Goal: Transaction & Acquisition: Download file/media

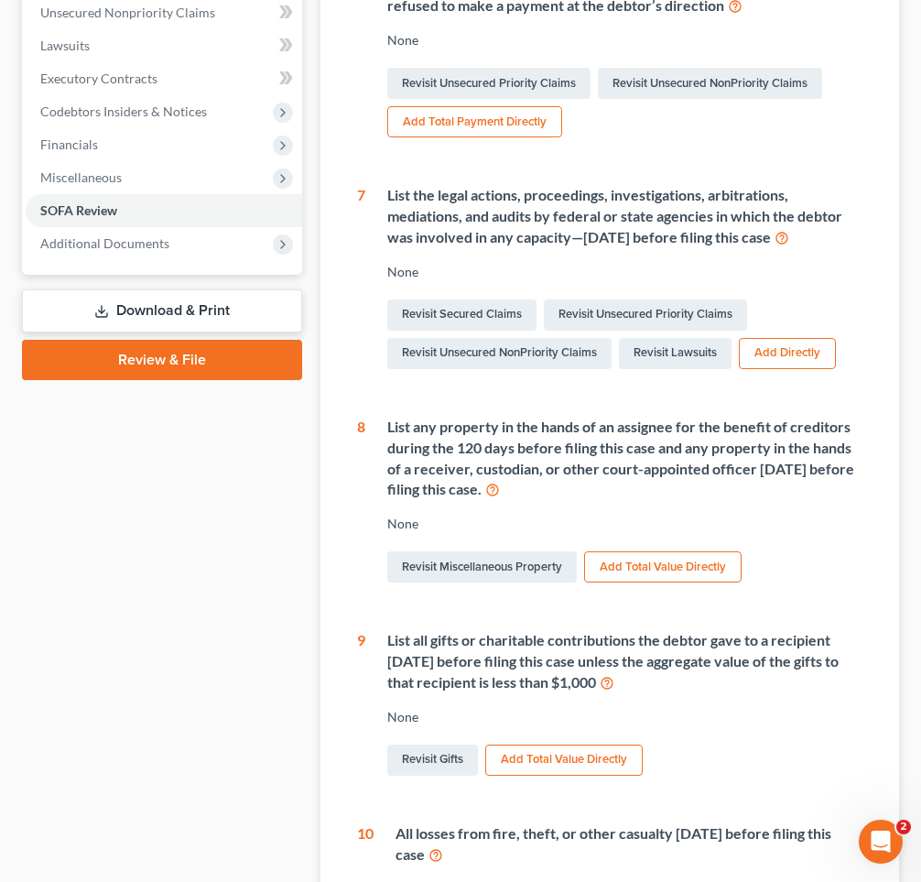
click at [355, 385] on div "1 Gross revenue from business Start Date End Date Operating a Business Other So…" at bounding box center [609, 468] width 535 height 1100
click at [211, 303] on link "Download & Print" at bounding box center [162, 310] width 280 height 43
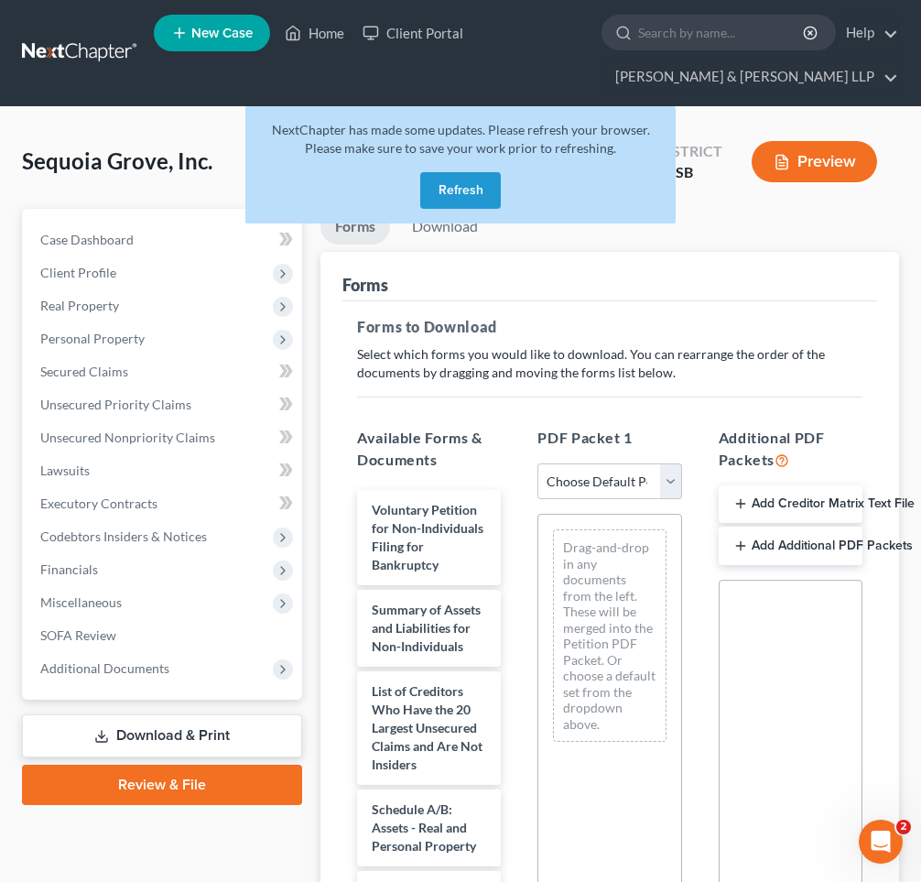
click at [452, 188] on button "Refresh" at bounding box center [460, 190] width 81 height 37
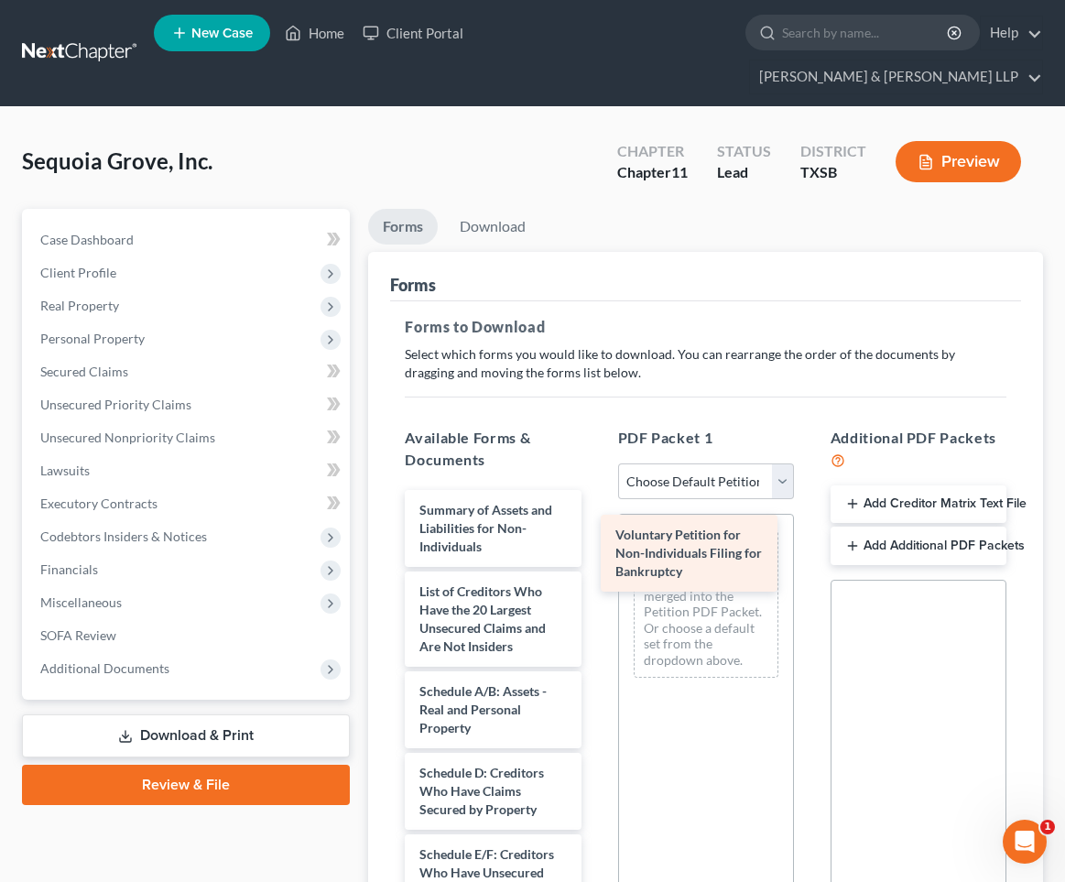
drag, startPoint x: 461, startPoint y: 488, endPoint x: 657, endPoint y: 547, distance: 204.5
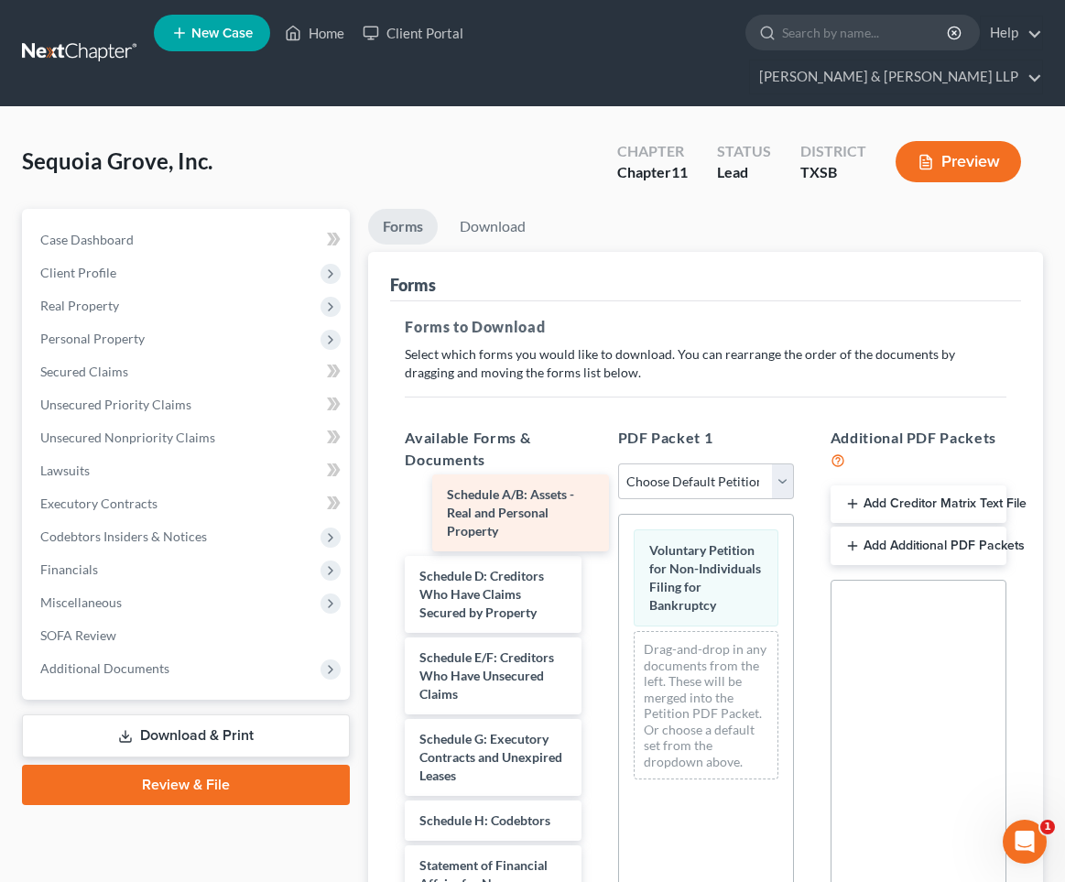
scroll to position [115, 0]
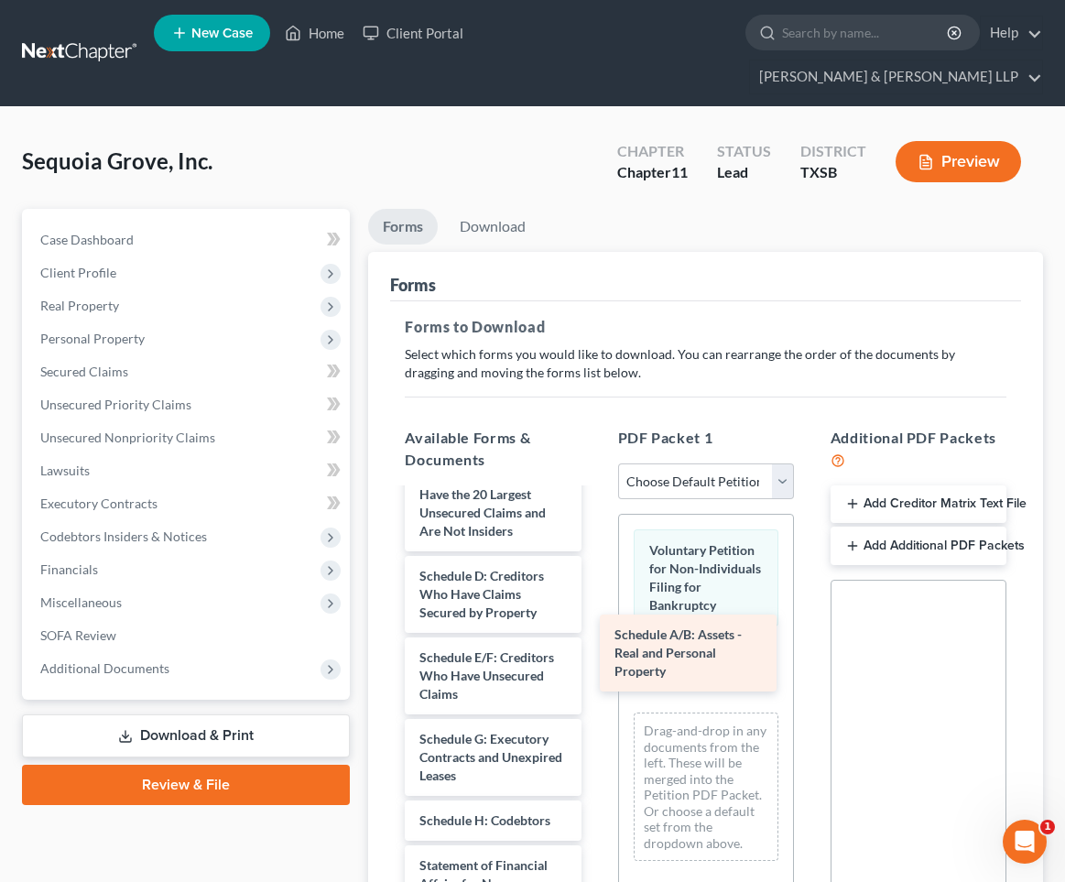
drag, startPoint x: 516, startPoint y: 480, endPoint x: 711, endPoint y: 654, distance: 261.3
click at [595, 654] on div "Schedule A/B: Assets - Real and Personal Property Summary of Assets and Liabili…" at bounding box center [492, 815] width 205 height 882
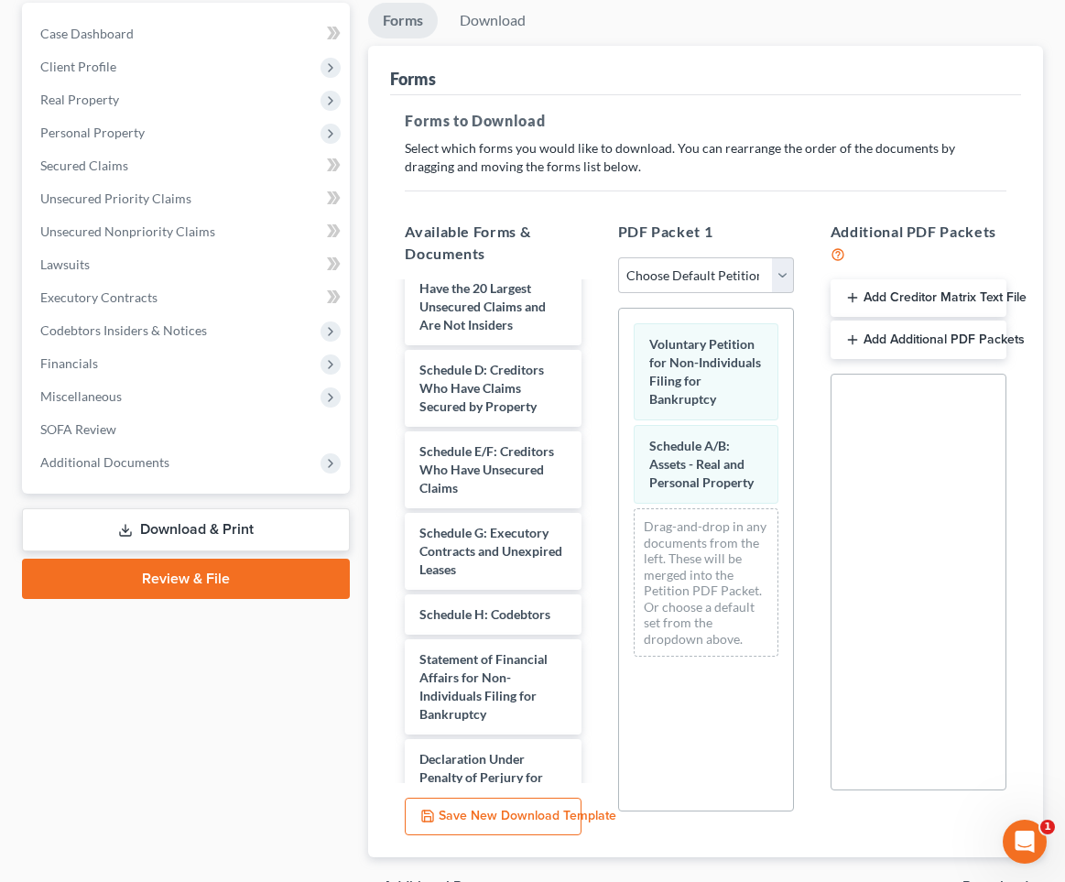
scroll to position [276, 0]
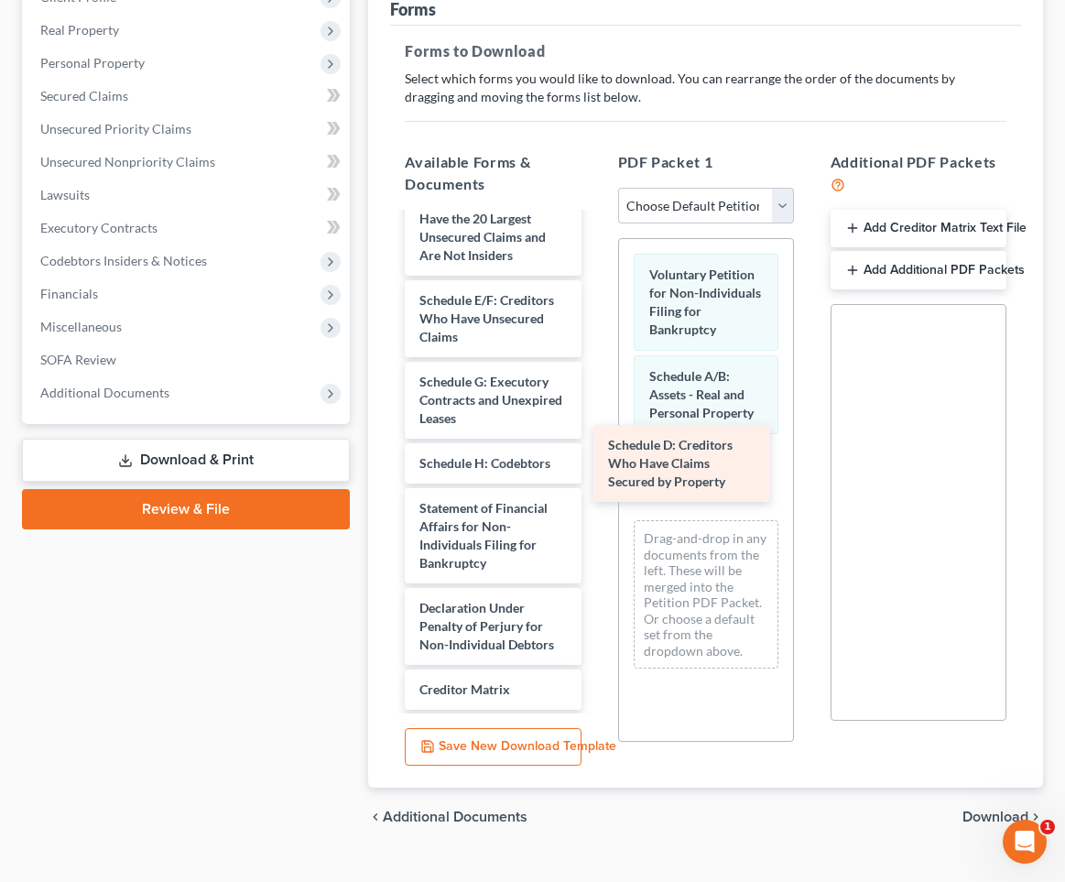
drag, startPoint x: 499, startPoint y: 283, endPoint x: 692, endPoint y: 462, distance: 263.7
click at [595, 462] on div "Schedule D: Creditors Who Have Claims Secured by Property Summary of Assets and…" at bounding box center [492, 499] width 205 height 800
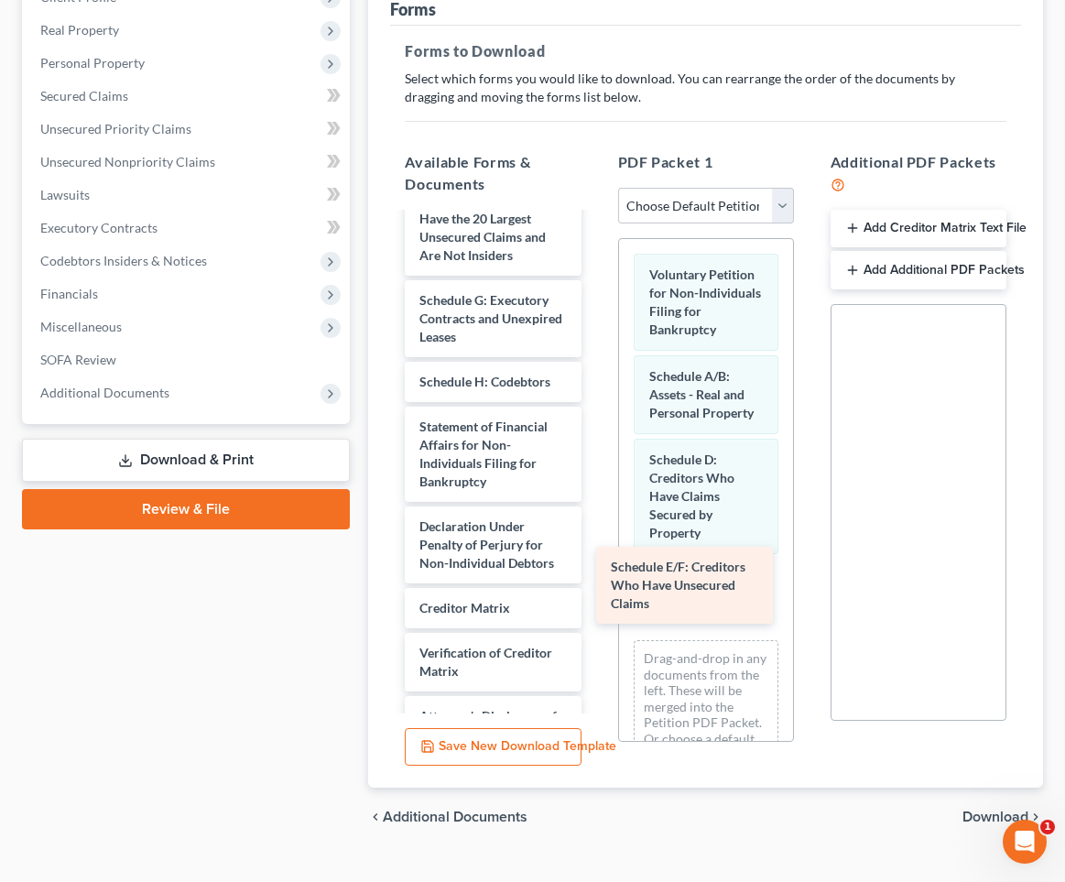
drag, startPoint x: 510, startPoint y: 287, endPoint x: 713, endPoint y: 581, distance: 357.3
click at [595, 581] on div "Schedule E/F: Creditors Who Have Unsecured Claims Summary of Assets and Liabili…" at bounding box center [492, 458] width 205 height 719
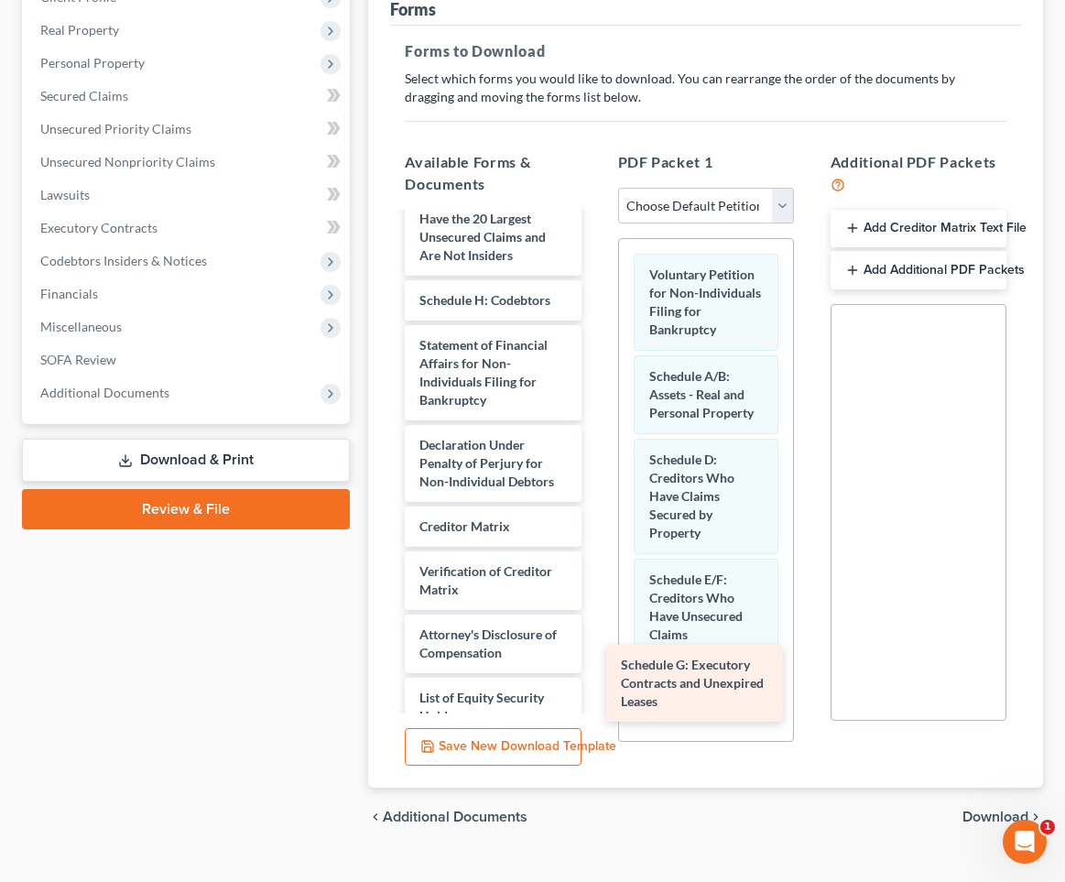
drag, startPoint x: 503, startPoint y: 286, endPoint x: 709, endPoint y: 675, distance: 440.3
click at [595, 675] on div "Schedule G: Executory Contracts and Unexpired Leases Summary of Assets and Liab…" at bounding box center [492, 417] width 205 height 637
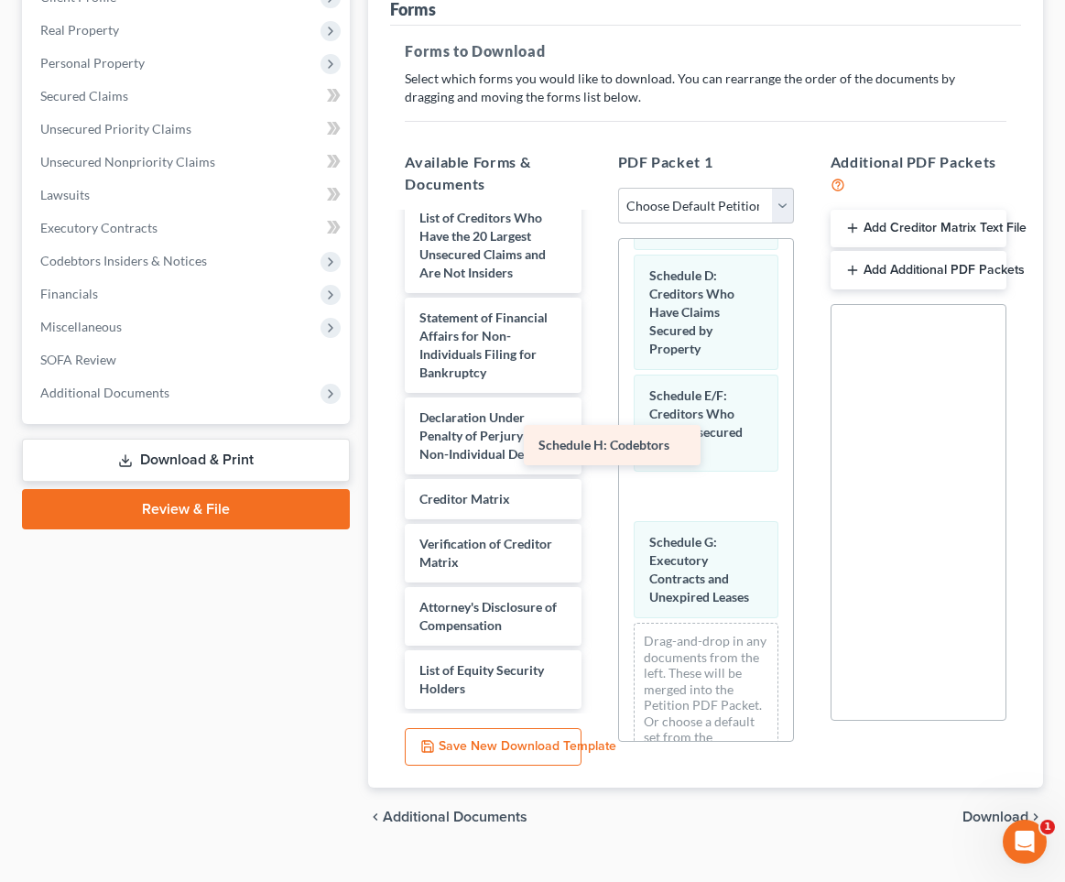
scroll to position [98, 0]
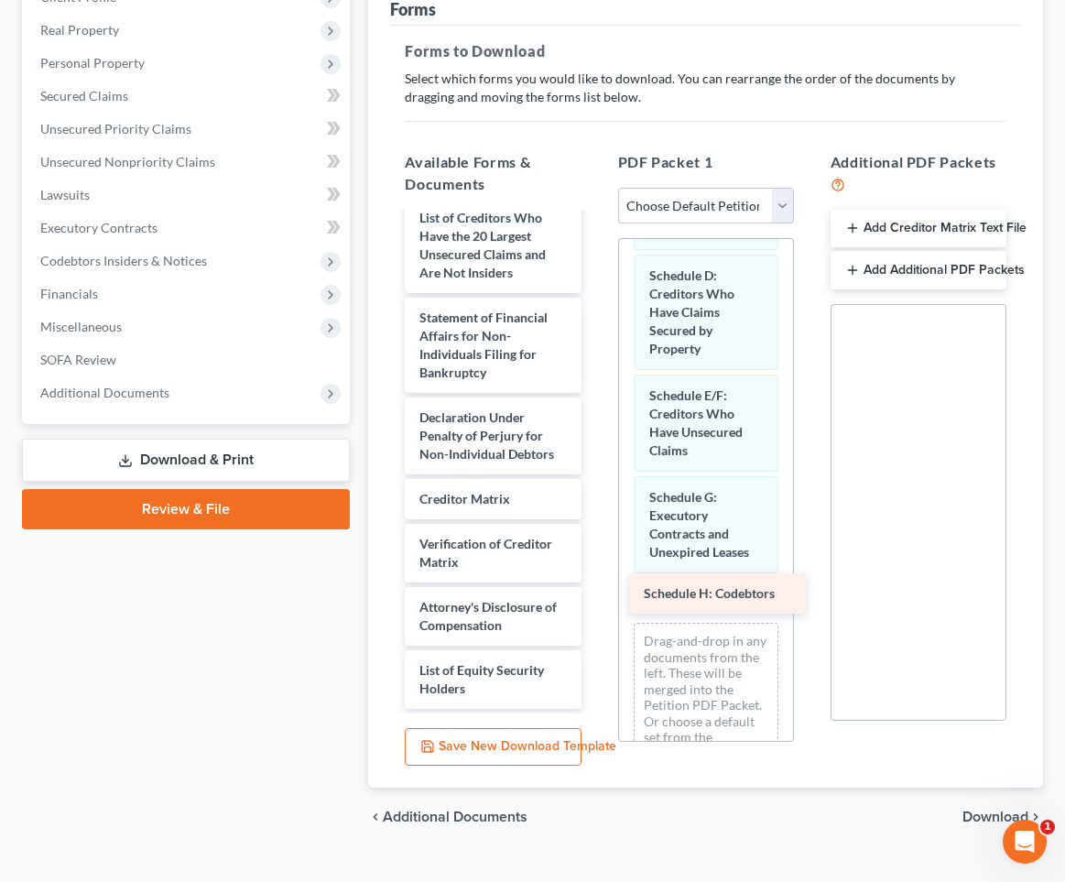
drag, startPoint x: 504, startPoint y: 259, endPoint x: 729, endPoint y: 586, distance: 396.4
click at [595, 586] on div "Schedule H: Codebtors Summary of Assets and Liabilities for Non-Individuals Lis…" at bounding box center [492, 412] width 205 height 592
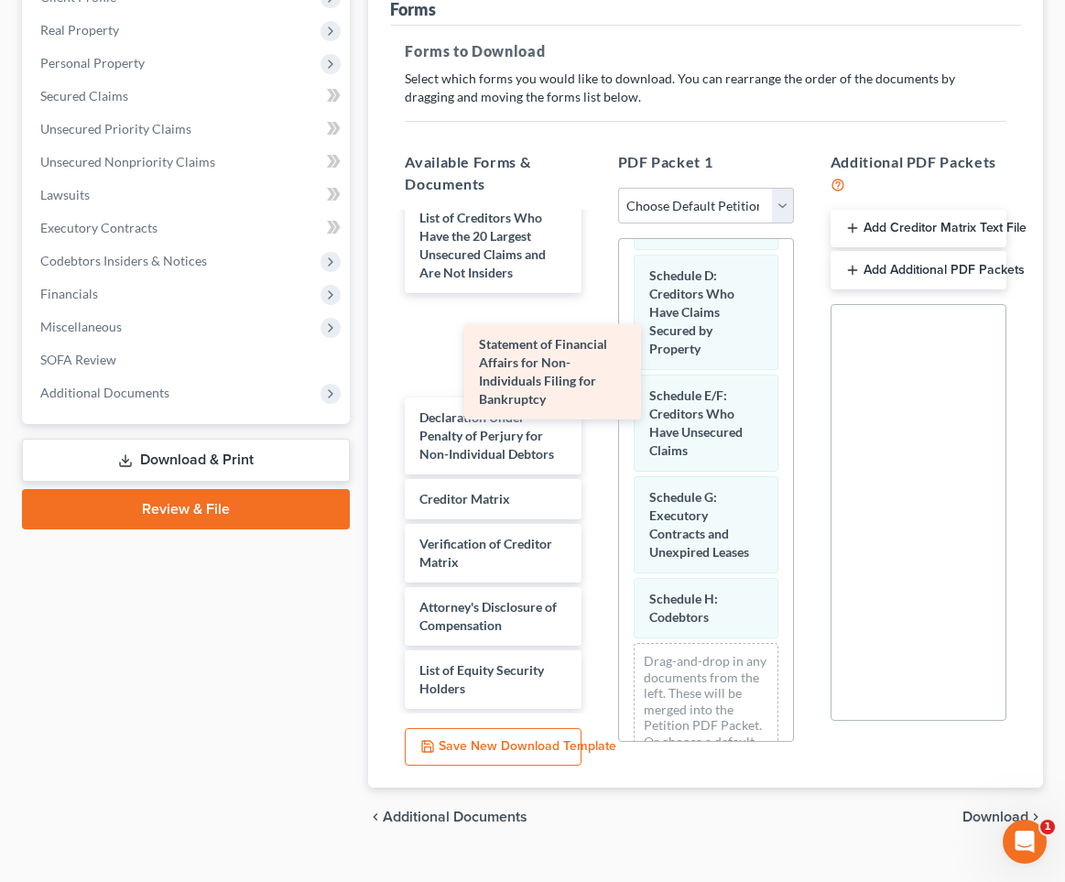
scroll to position [0, 0]
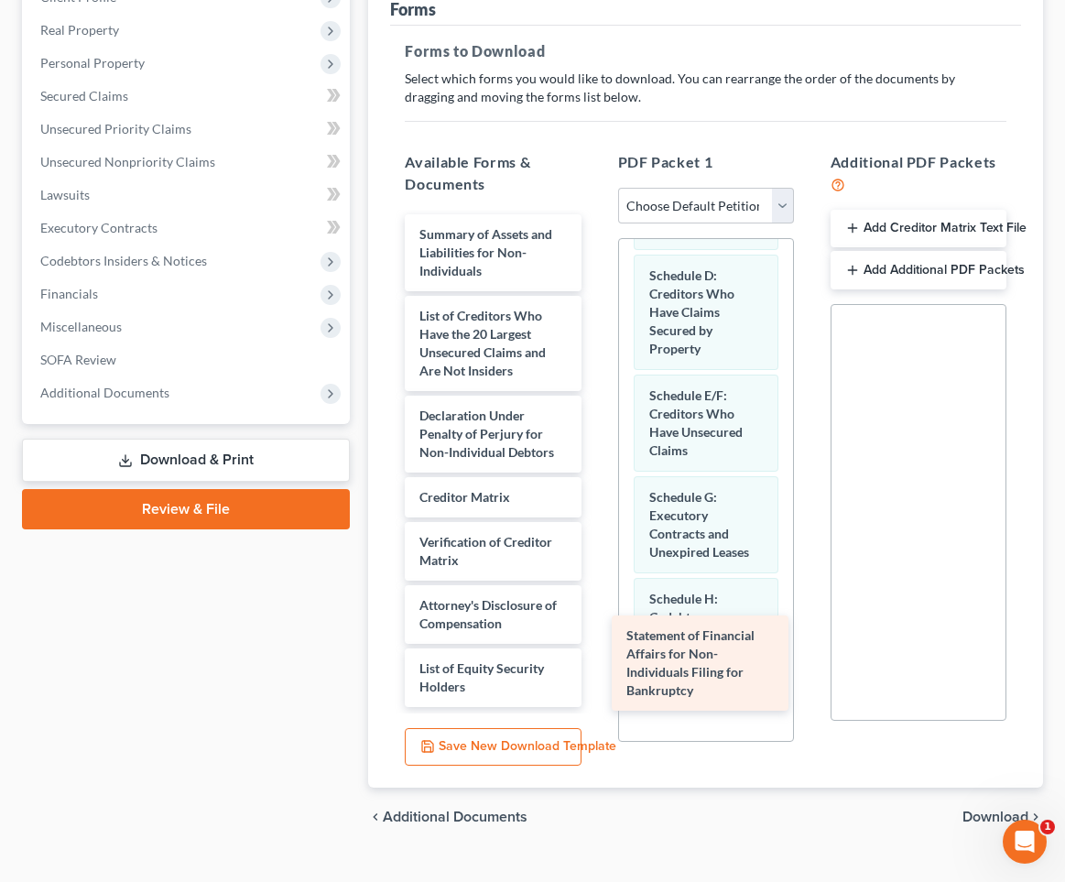
drag, startPoint x: 492, startPoint y: 320, endPoint x: 699, endPoint y: 670, distance: 407.2
click at [595, 670] on div "Statement of Financial Affairs for Non-Individuals Filing for Bankruptcy Summar…" at bounding box center [492, 460] width 205 height 493
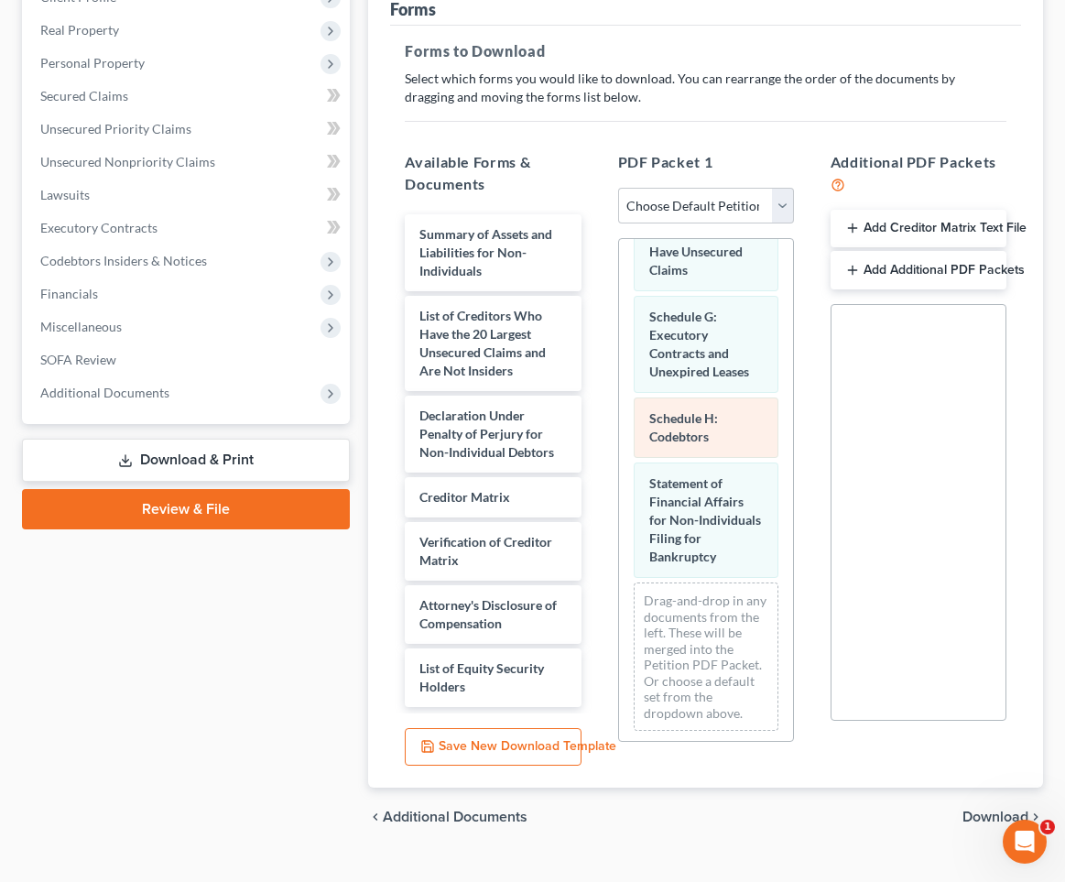
scroll to position [369, 0]
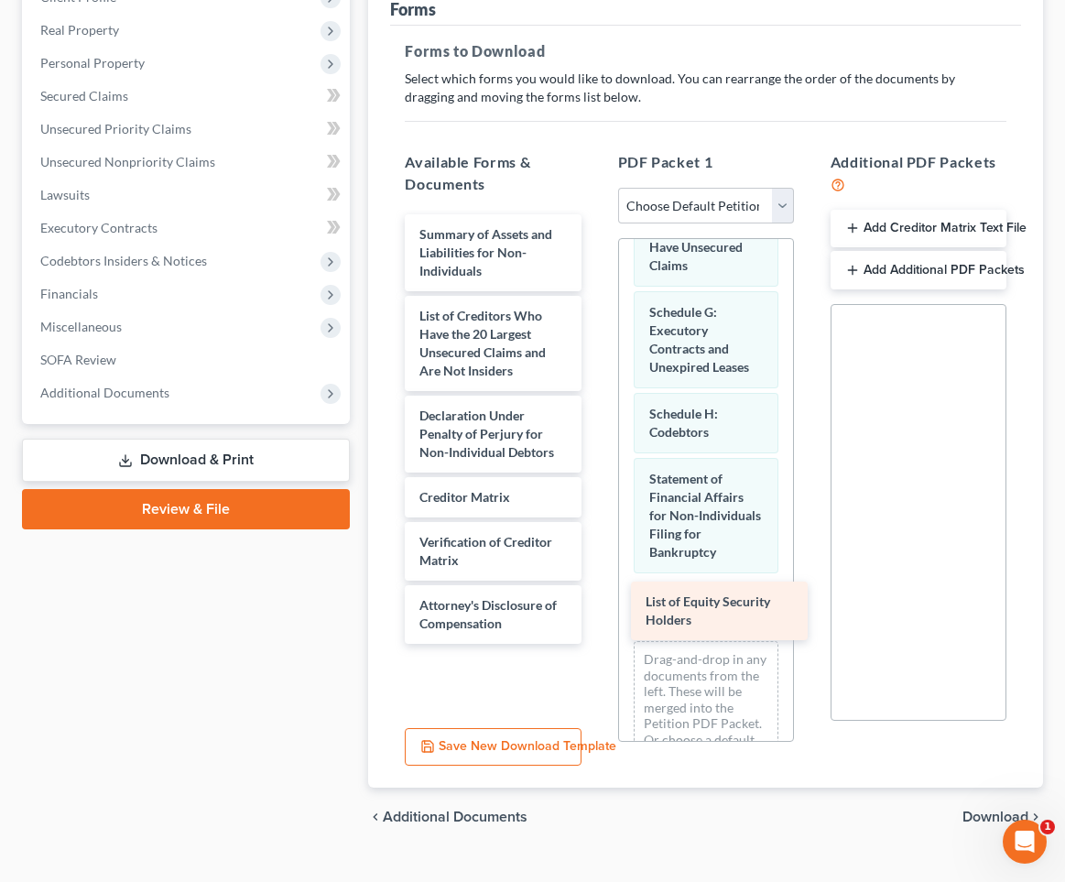
drag, startPoint x: 486, startPoint y: 639, endPoint x: 719, endPoint y: 601, distance: 235.7
click at [595, 601] on div "List of Equity Security Holders Summary of Assets and Liabilities for Non-Indiv…" at bounding box center [492, 428] width 205 height 429
click at [920, 809] on span "Download" at bounding box center [995, 816] width 66 height 15
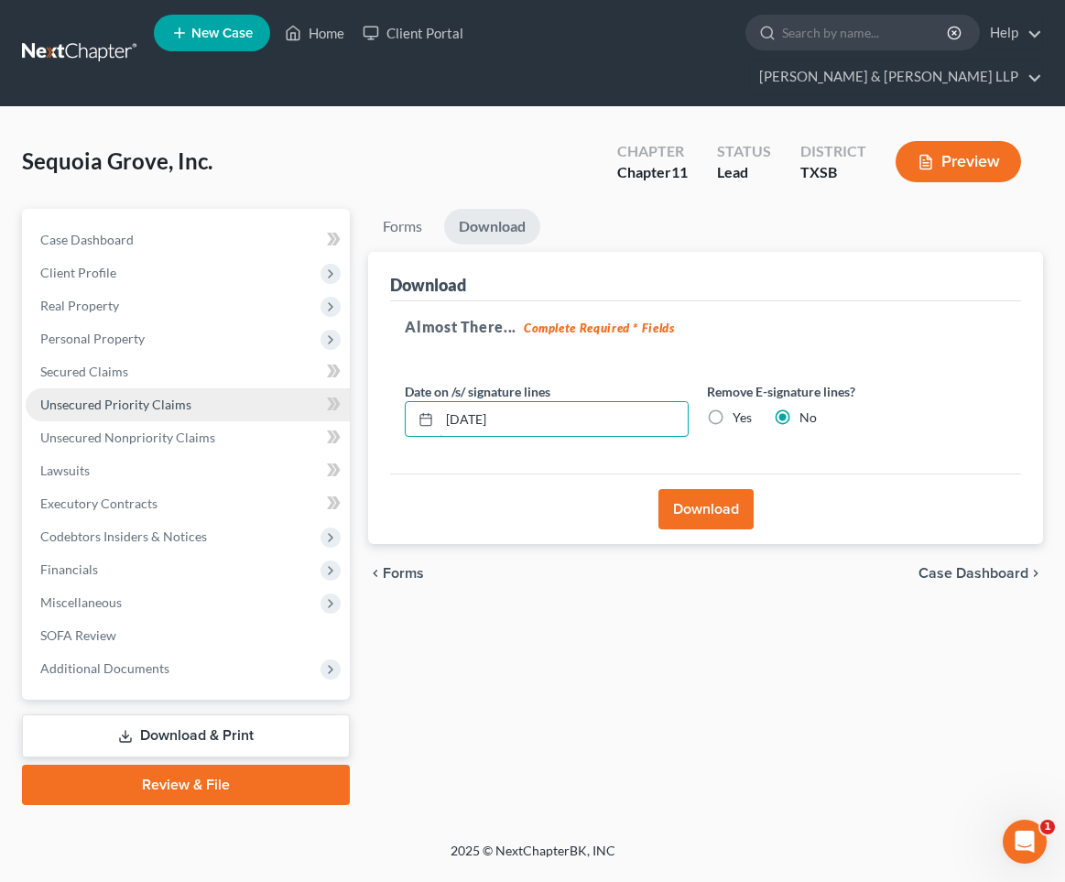
drag, startPoint x: 606, startPoint y: 392, endPoint x: 294, endPoint y: 356, distance: 314.2
click at [294, 356] on div "Petition Navigation Case Dashboard Payments Invoices Payments Payments Credit R…" at bounding box center [532, 507] width 1039 height 596
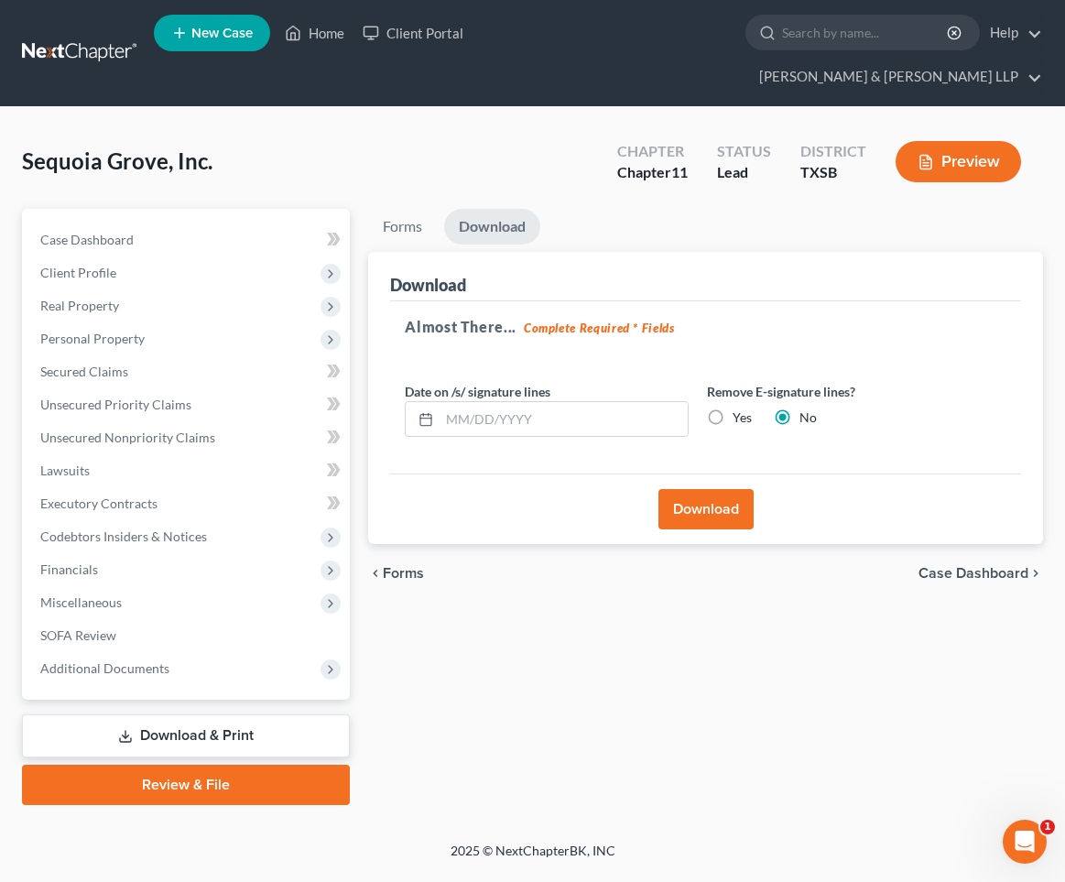
click at [732, 408] on label "Yes" at bounding box center [741, 417] width 19 height 18
click at [740, 408] on input "Yes" at bounding box center [746, 414] width 12 height 12
radio input "true"
radio input "false"
click at [707, 489] on button "Download" at bounding box center [705, 509] width 95 height 40
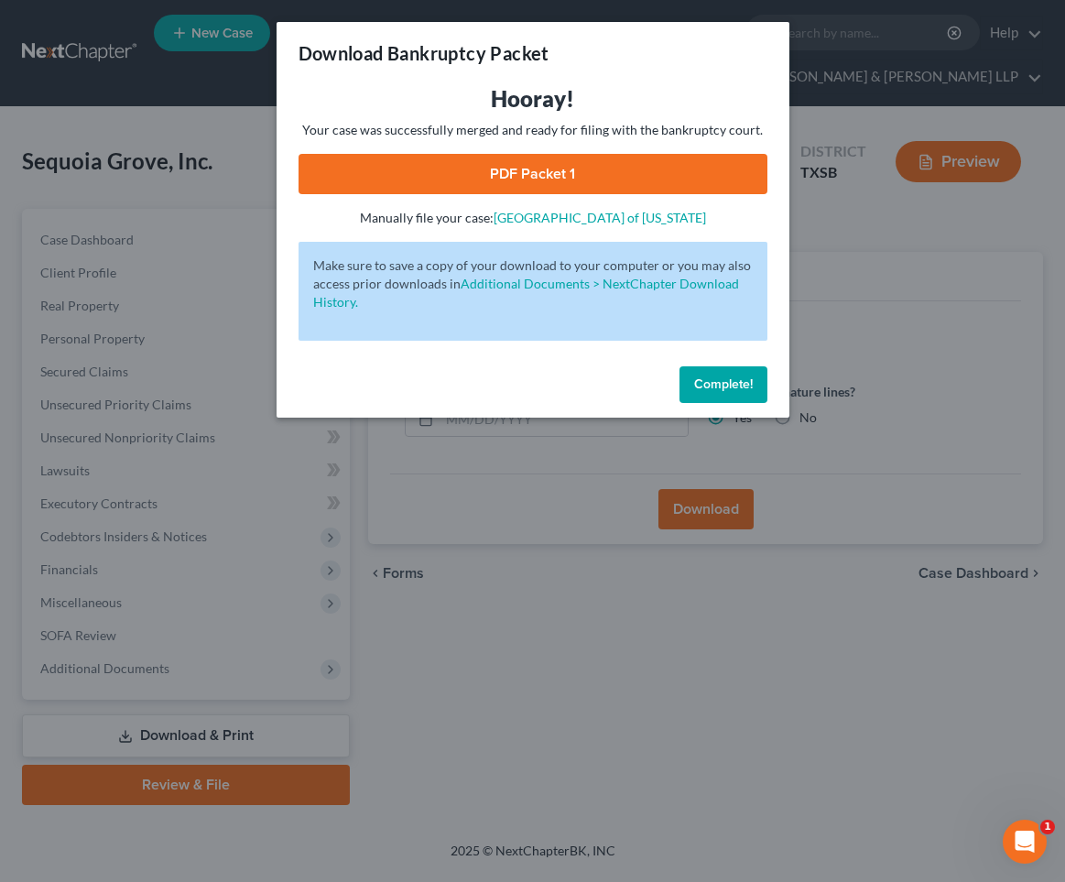
click at [540, 160] on link "PDF Packet 1" at bounding box center [532, 174] width 469 height 40
